Goal: Transaction & Acquisition: Purchase product/service

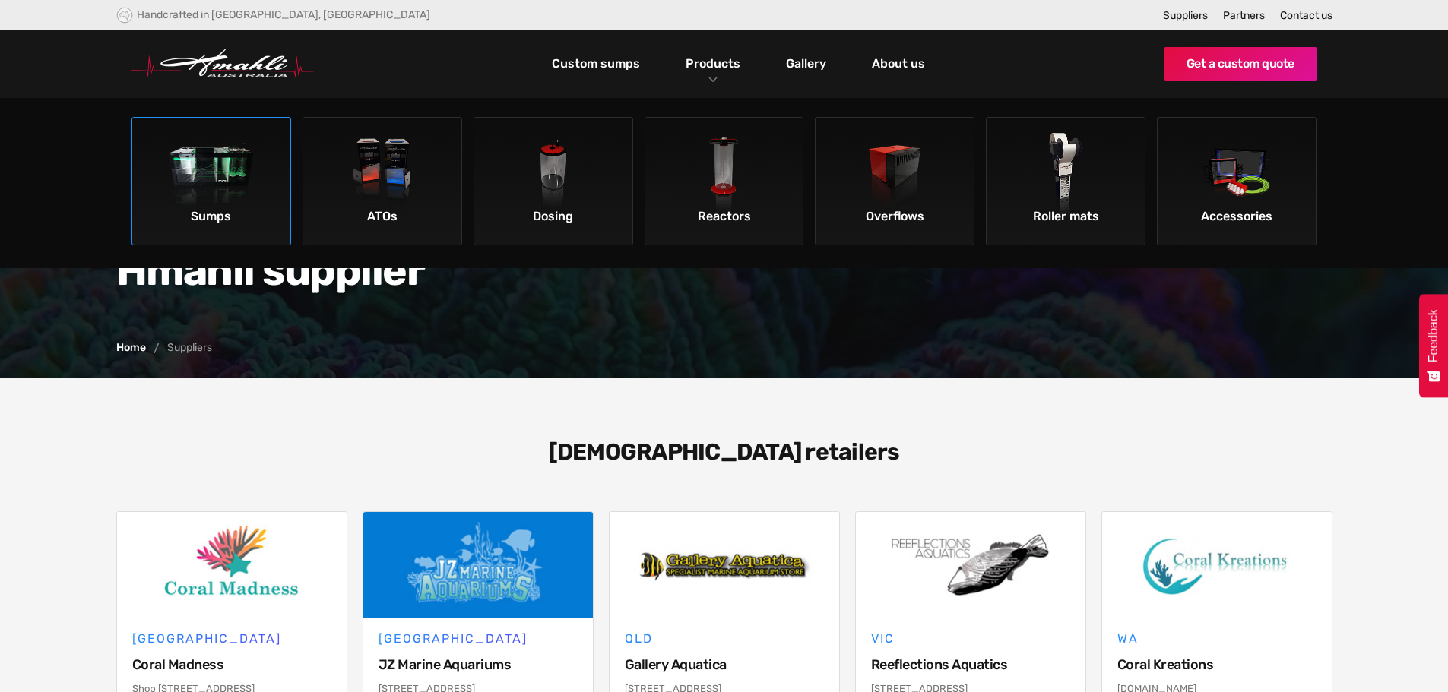
click at [222, 161] on img at bounding box center [212, 176] width 86 height 86
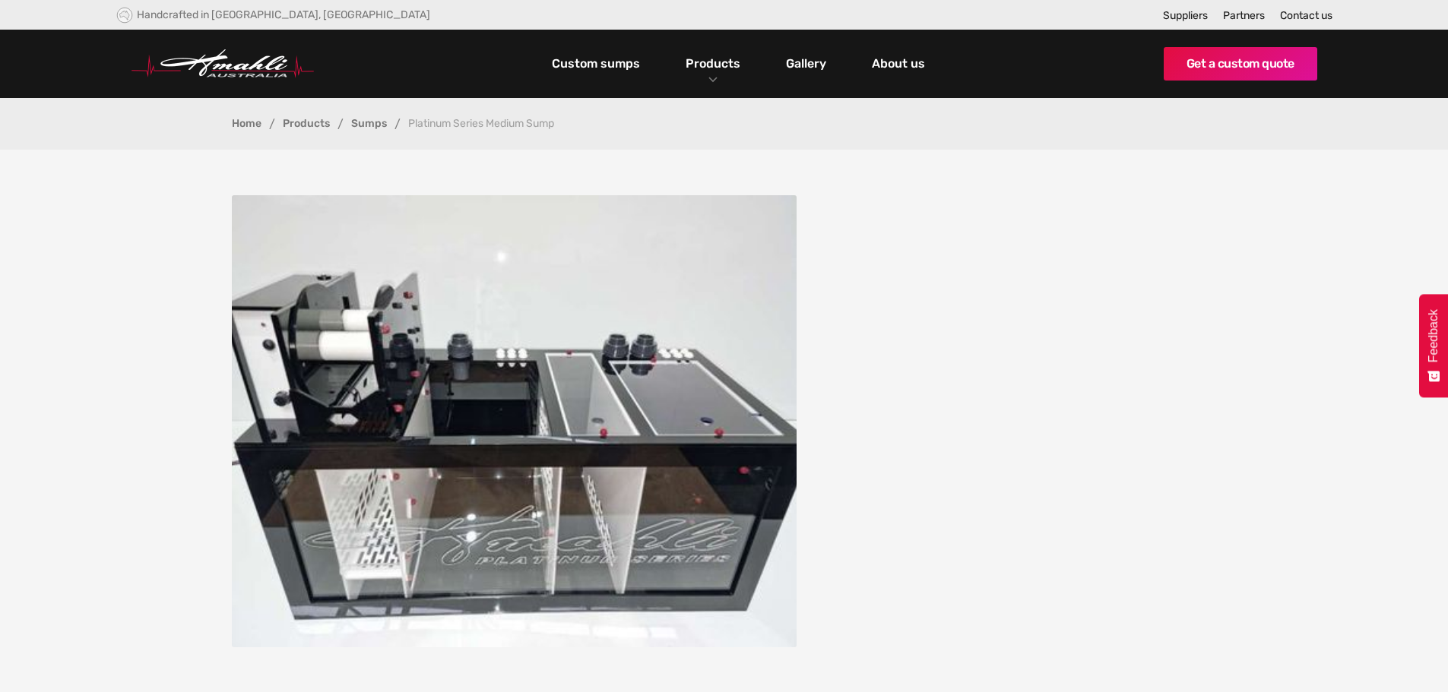
scroll to position [1900, 0]
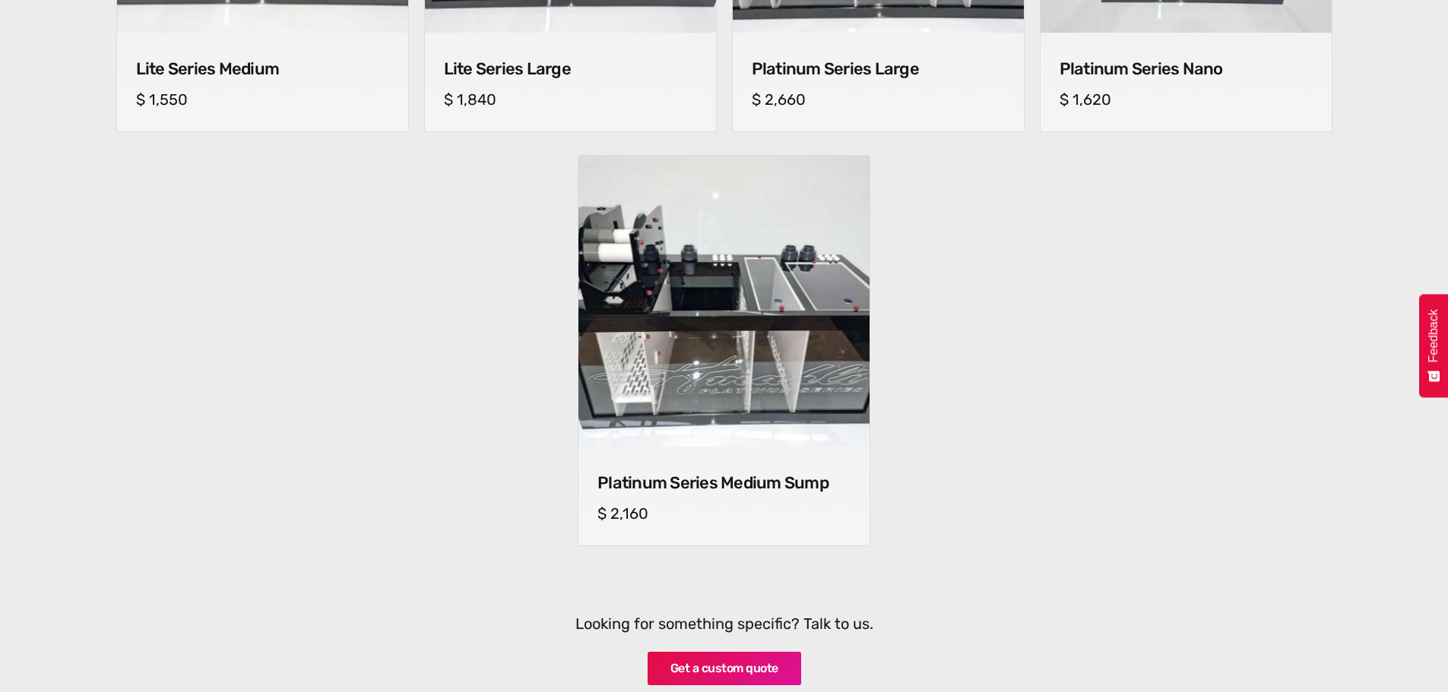
scroll to position [1368, 0]
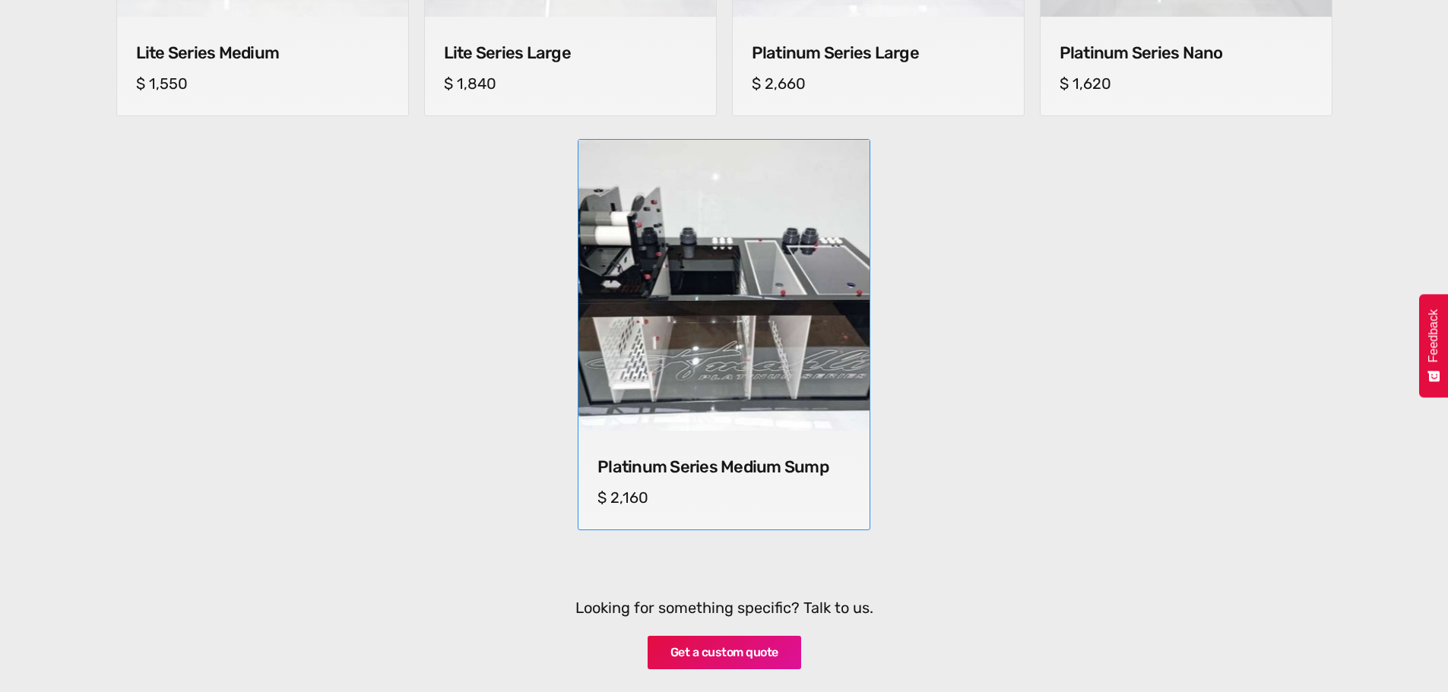
click at [778, 354] on img at bounding box center [724, 286] width 298 height 298
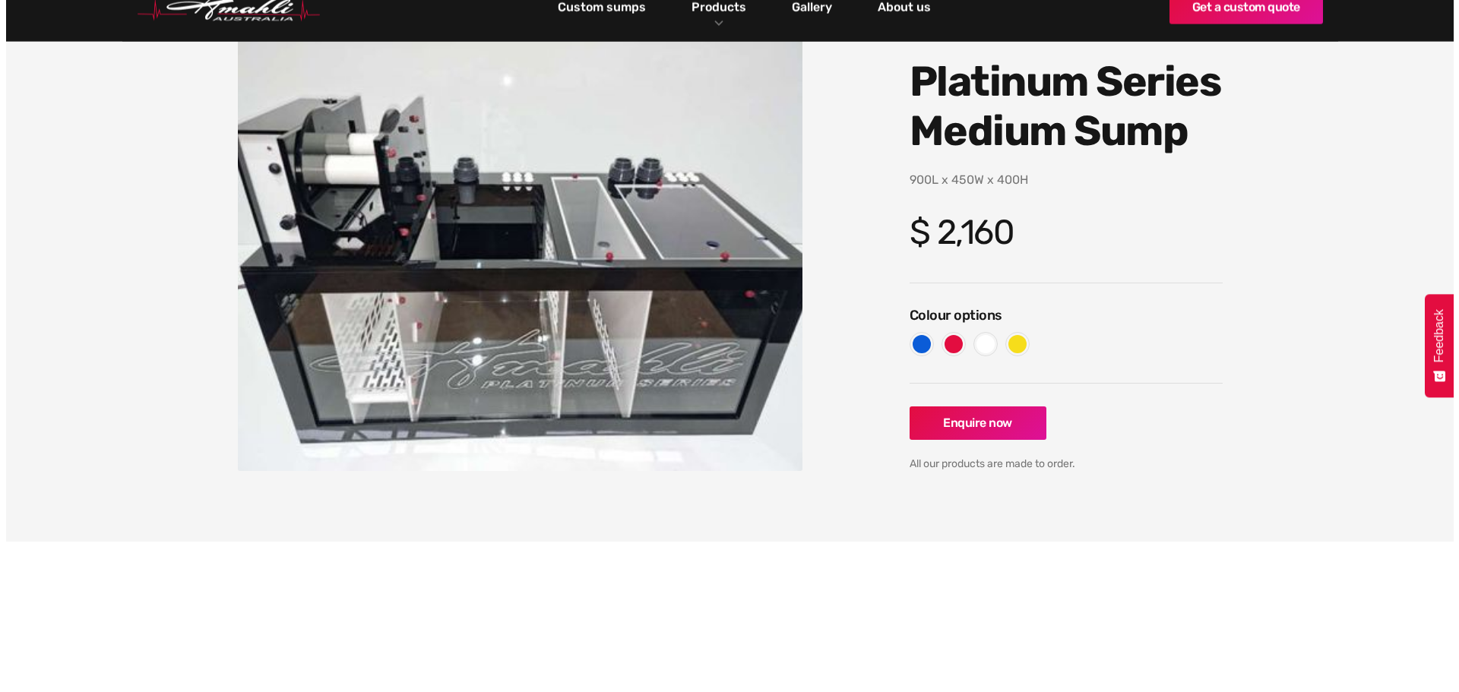
scroll to position [76, 0]
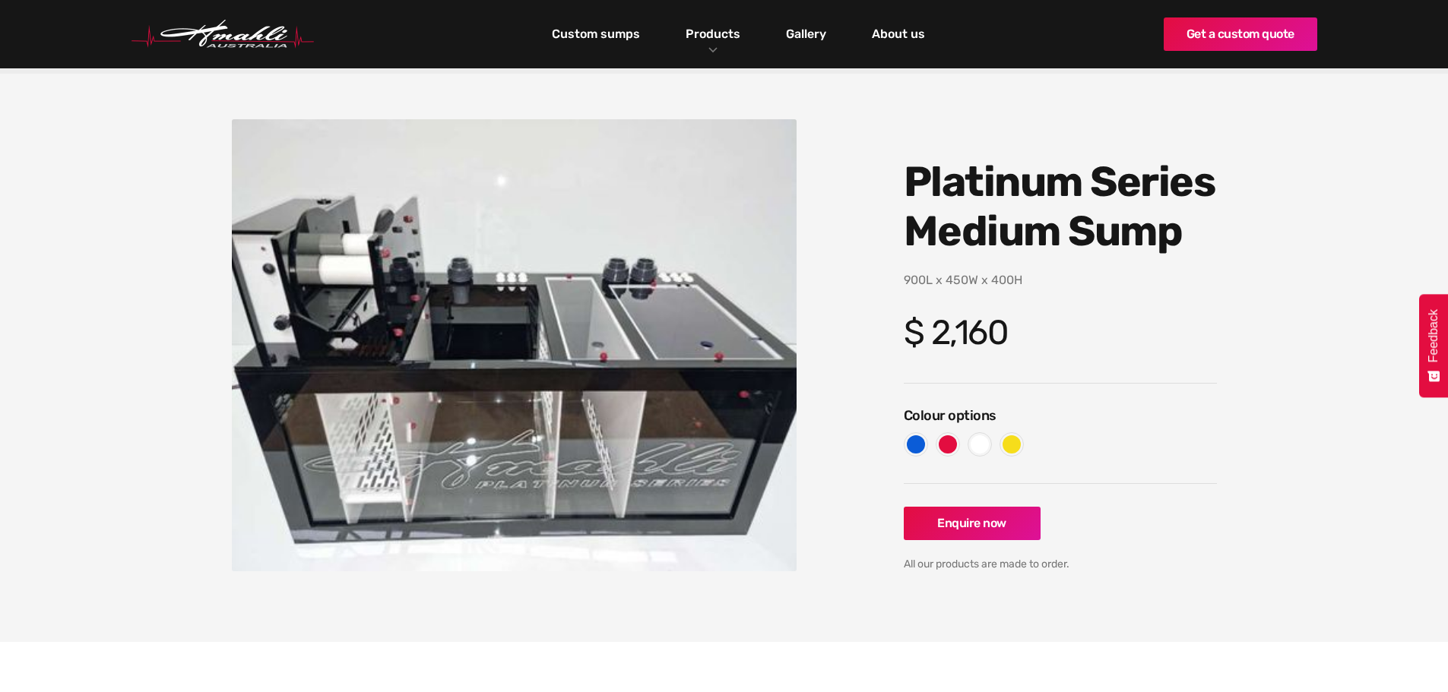
click at [725, 417] on img "open lightbox" at bounding box center [515, 345] width 566 height 452
